Goal: Navigation & Orientation: Find specific page/section

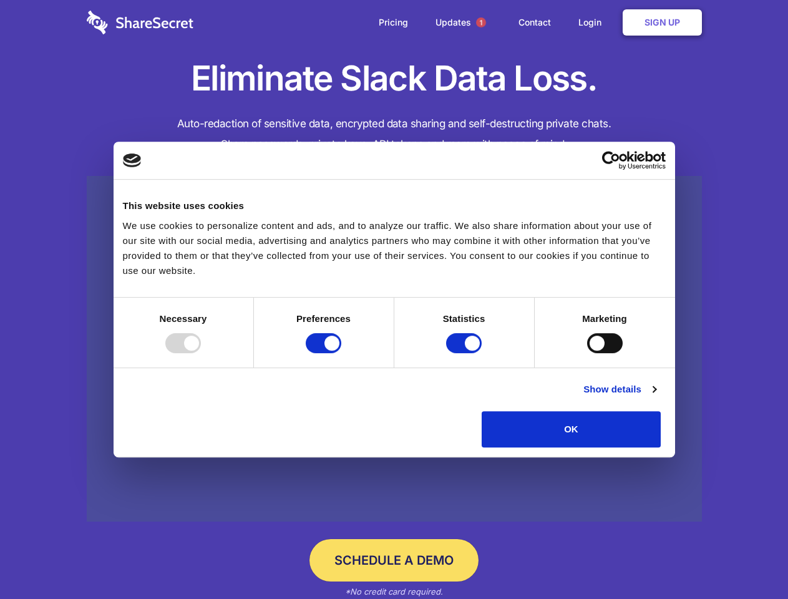
click at [201, 353] on div at bounding box center [183, 343] width 36 height 20
click at [341, 353] on input "Preferences" at bounding box center [324, 343] width 36 height 20
checkbox input "false"
click at [465, 353] on input "Statistics" at bounding box center [464, 343] width 36 height 20
checkbox input "false"
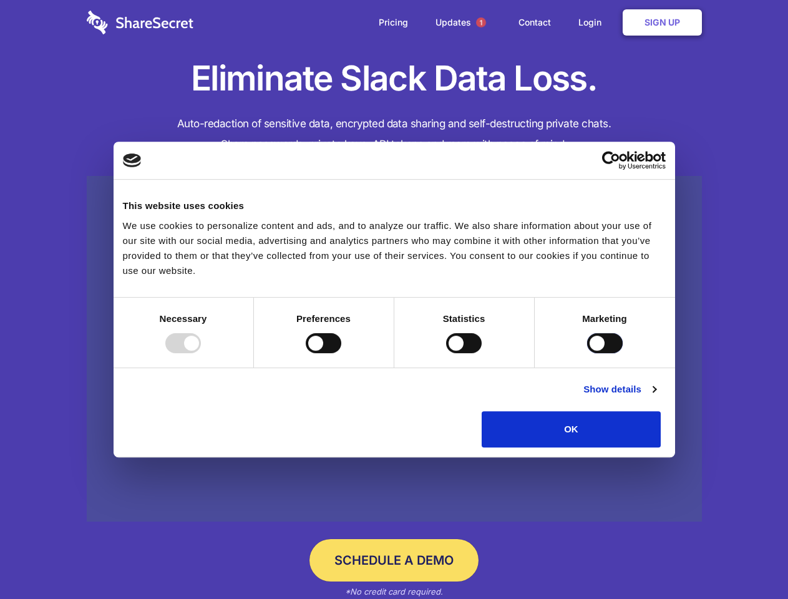
click at [587, 353] on input "Marketing" at bounding box center [605, 343] width 36 height 20
checkbox input "true"
click at [656, 397] on link "Show details" at bounding box center [619, 389] width 72 height 15
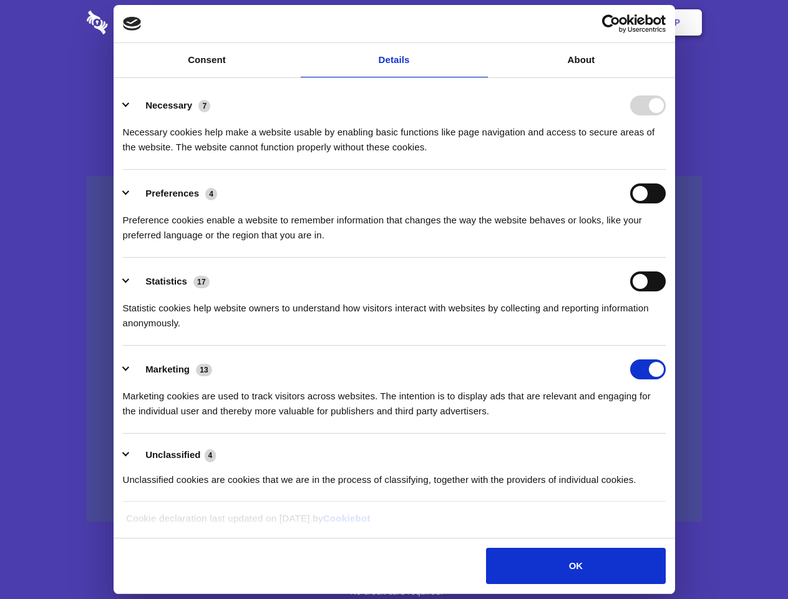
click at [666, 170] on li "Necessary 7 Necessary cookies help make a website usable by enabling basic func…" at bounding box center [394, 126] width 543 height 88
click at [480, 22] on span "1" at bounding box center [481, 22] width 10 height 10
